Goal: Transaction & Acquisition: Purchase product/service

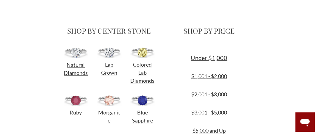
scroll to position [178, 0]
click at [200, 76] on link "$1,001 - $2,000" at bounding box center [209, 76] width 36 height 7
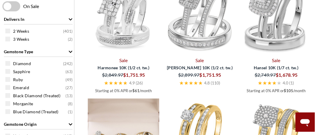
scroll to position [267, 0]
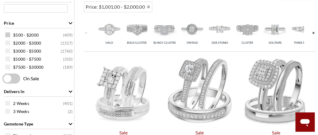
click at [40, 32] on span "$500 - $2000 ( 409 )" at bounding box center [42, 35] width 59 height 6
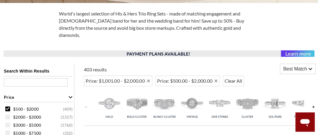
scroll to position [183, 0]
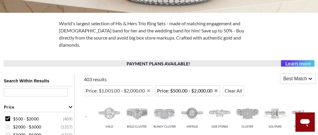
click at [180, 87] on span "Price: $500.00 - $2,000.00" at bounding box center [185, 90] width 56 height 7
click at [181, 87] on span "Price: $500.00 - $2,000.00" at bounding box center [185, 90] width 56 height 7
click at [171, 99] on link "Blingy Cluster" at bounding box center [165, 116] width 28 height 35
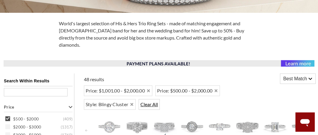
click at [155, 99] on span "Clear All" at bounding box center [149, 104] width 21 height 11
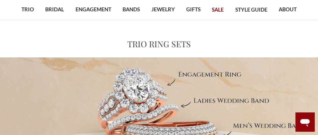
scroll to position [5, 0]
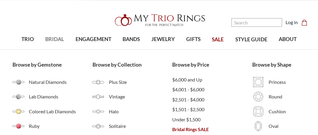
click at [52, 36] on span "BRIDAL" at bounding box center [54, 39] width 19 height 8
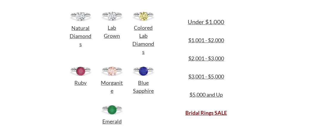
scroll to position [267, 0]
click at [203, 22] on span "Under $1,000" at bounding box center [206, 21] width 37 height 7
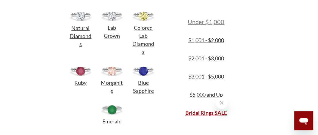
scroll to position [0, 0]
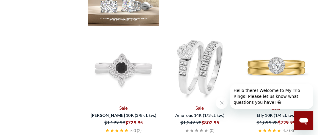
scroll to position [743, 0]
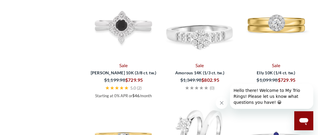
click at [197, 59] on img at bounding box center [199, 23] width 71 height 71
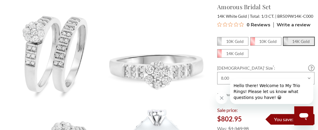
click at [299, 41] on em "14K Gold" at bounding box center [301, 41] width 18 height 5
click at [286, 43] on input "14K Gold" at bounding box center [285, 43] width 0 height 0
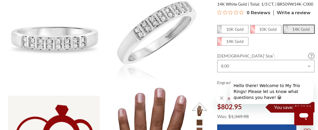
scroll to position [357, 0]
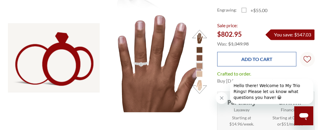
click at [260, 54] on input "Add to Cart" at bounding box center [256, 59] width 79 height 15
type input "Add to Cart"
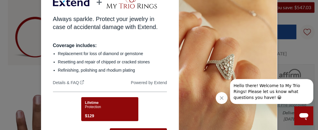
scroll to position [386, 0]
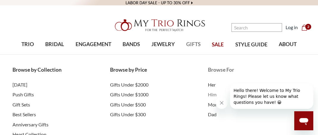
click at [213, 95] on span "Him" at bounding box center [251, 94] width 86 height 7
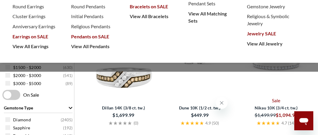
scroll to position [119, 0]
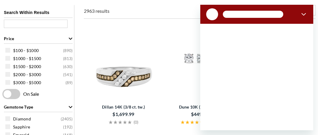
scroll to position [0, 0]
drag, startPoint x: 305, startPoint y: 13, endPoint x: 505, endPoint y: 18, distance: 200.1
click at [305, 13] on icon "Close" at bounding box center [303, 14] width 5 height 5
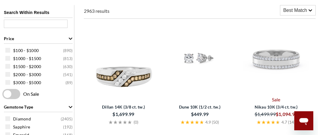
type textarea "x"
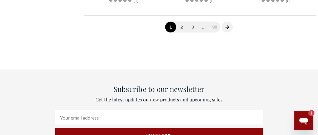
scroll to position [832, 0]
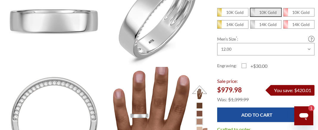
scroll to position [30, 0]
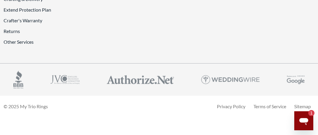
scroll to position [1278, 0]
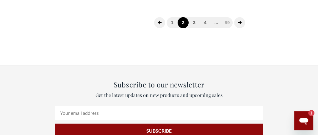
scroll to position [117, 0]
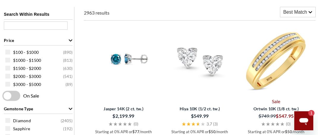
click at [269, 64] on img at bounding box center [275, 59] width 71 height 71
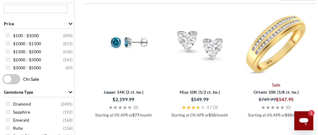
scroll to position [147, 0]
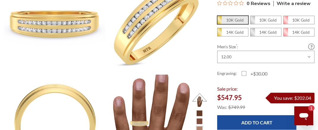
scroll to position [30, 0]
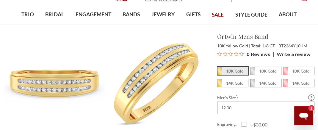
click at [265, 84] on em "14K Gold" at bounding box center [268, 83] width 18 height 5
click at [253, 85] on input "14K Gold" at bounding box center [252, 85] width 0 height 0
radio input "true"
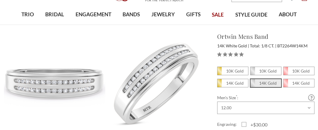
scroll to position [30, 0]
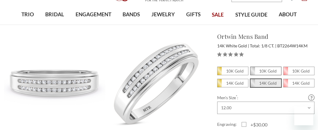
click at [264, 72] on em "10K Gold" at bounding box center [268, 71] width 18 height 5
click at [253, 73] on input "10K Gold" at bounding box center [252, 73] width 0 height 0
radio input "true"
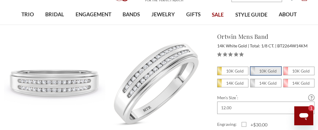
scroll to position [0, 0]
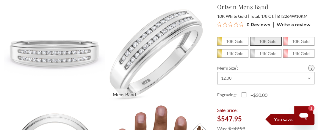
scroll to position [119, 0]
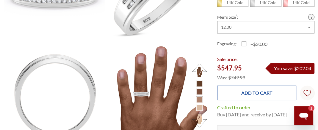
click at [239, 88] on input "Add to Cart" at bounding box center [256, 93] width 79 height 15
type input "Add to Cart"
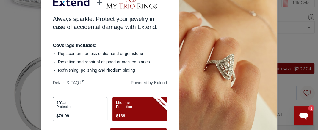
scroll to position [0, 0]
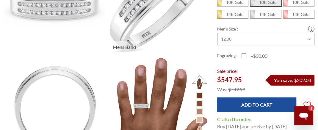
scroll to position [30, 0]
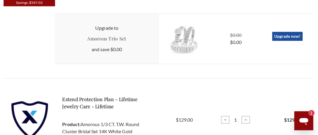
scroll to position [267, 0]
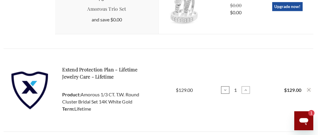
click at [225, 90] on icon at bounding box center [225, 90] width 5 height 5
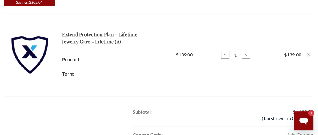
scroll to position [207, 0]
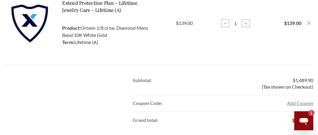
scroll to position [509, 0]
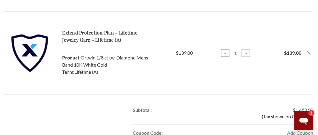
click at [226, 52] on icon at bounding box center [225, 53] width 5 height 5
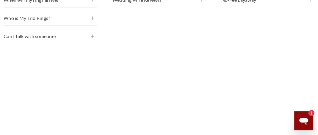
scroll to position [449, 0]
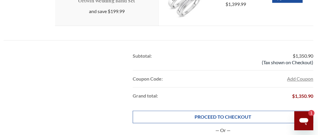
click at [200, 117] on link "PROCEED TO CHECKOUT" at bounding box center [223, 117] width 180 height 12
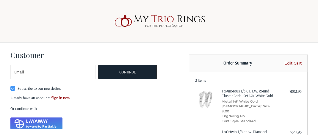
click at [296, 65] on link "Edit Cart" at bounding box center [290, 63] width 21 height 6
click at [296, 63] on link "Edit Cart" at bounding box center [290, 63] width 21 height 6
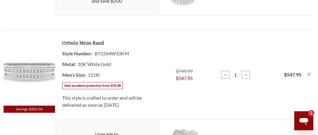
scroll to position [327, 0]
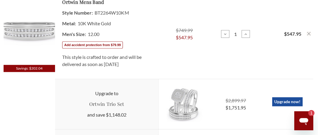
click at [41, 29] on img at bounding box center [29, 30] width 51 height 68
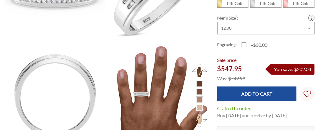
click at [311, 22] on select "Choose Size 6.00 6.25 6.50 6.75 7.00 7.25 7.50 7.75 8.00 8.25 8.50 8.75 9.00 9.…" at bounding box center [265, 28] width 97 height 12
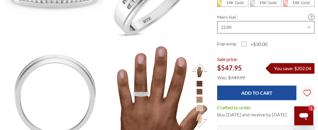
select select "18719576"
click at [217, 21] on select "Choose Size 6.00 6.25 6.50 6.75 7.00 7.25 7.50 7.75 8.00 8.25 8.50 8.75 9.00 9.…" at bounding box center [265, 27] width 97 height 12
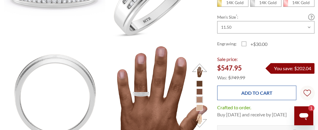
click at [264, 86] on input "Add to Cart" at bounding box center [256, 93] width 79 height 15
type input "Add to Cart"
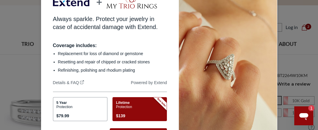
scroll to position [119, 0]
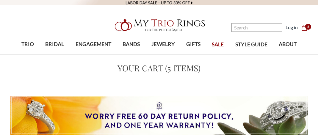
click at [305, 26] on span "5" at bounding box center [308, 27] width 6 height 6
click at [307, 28] on span "6" at bounding box center [308, 27] width 6 height 6
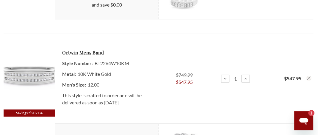
scroll to position [297, 0]
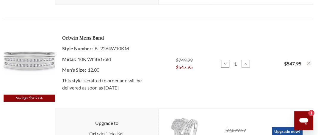
click at [225, 66] on icon at bounding box center [225, 64] width 5 height 5
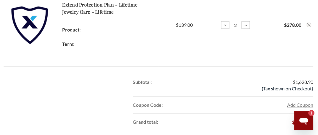
scroll to position [237, 0]
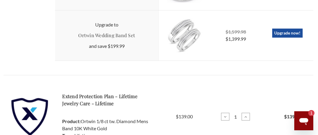
scroll to position [481, 0]
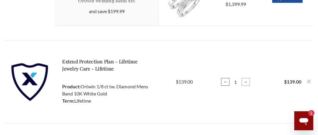
click at [224, 81] on use at bounding box center [225, 81] width 2 height 1
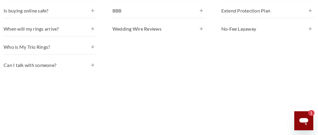
scroll to position [420, 0]
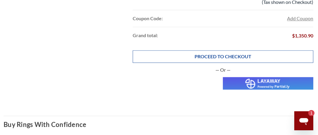
click at [206, 57] on link "PROCEED TO CHECKOUT" at bounding box center [223, 56] width 180 height 12
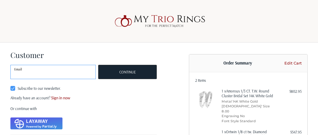
scroll to position [15, 0]
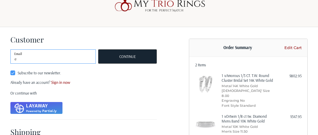
type input "edamorenalatina@gmail.com"
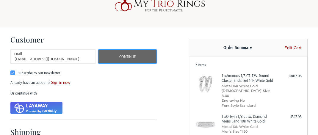
click at [142, 57] on button "Continue" at bounding box center [127, 56] width 59 height 14
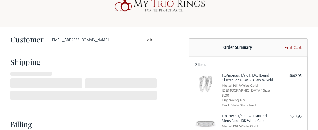
select select "US"
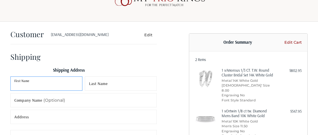
scroll to position [38, 0]
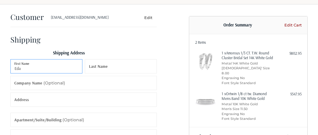
type input "Eda"
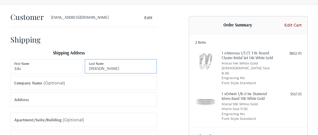
type input "Rivera"
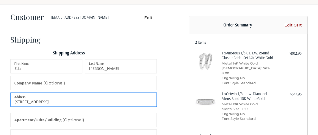
type input "9450 Live Oak Pl"
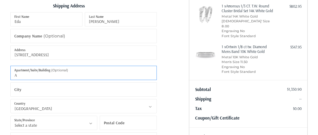
scroll to position [97, 0]
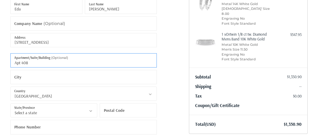
type input "Apt 408"
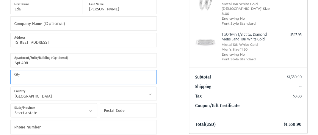
click at [50, 77] on input "City" at bounding box center [83, 77] width 147 height 14
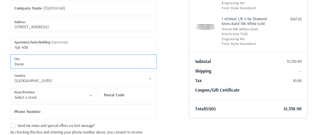
scroll to position [127, 0]
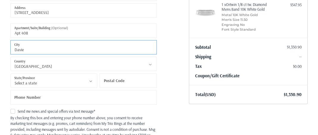
type input "Davie"
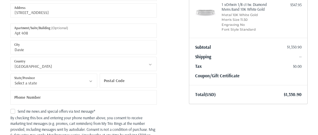
click at [92, 80] on icon at bounding box center [90, 80] width 5 height 5
click at [90, 82] on icon at bounding box center [90, 80] width 5 height 5
click at [90, 81] on icon at bounding box center [90, 80] width 5 height 5
click at [126, 80] on input "Postal Code" at bounding box center [128, 80] width 57 height 14
type input "33324"
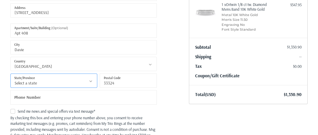
select select "FL"
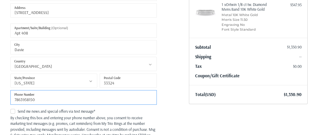
drag, startPoint x: 55, startPoint y: 100, endPoint x: -6, endPoint y: 97, distance: 61.0
click at [0, 97] on html "Checkout Customer edamorenalatina@gmail.com Edit Shipping Shipping Address Eda …" at bounding box center [159, 87] width 318 height 429
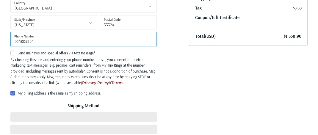
scroll to position [187, 0]
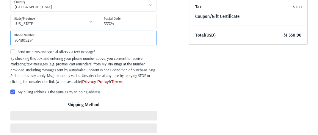
type input "954805294"
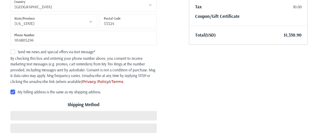
click at [14, 50] on label "Send me news and special offers via text message*" at bounding box center [83, 51] width 147 height 5
click at [11, 49] on input "Send me news and special offers via text message*" at bounding box center [10, 49] width 0 height 0
checkbox input "true"
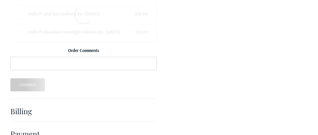
scroll to position [324, 0]
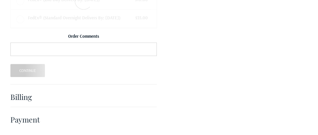
radio input "true"
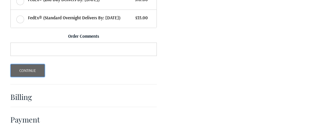
click at [28, 72] on button "Continue" at bounding box center [27, 70] width 35 height 13
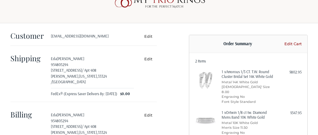
scroll to position [30, 0]
